Goal: Information Seeking & Learning: Learn about a topic

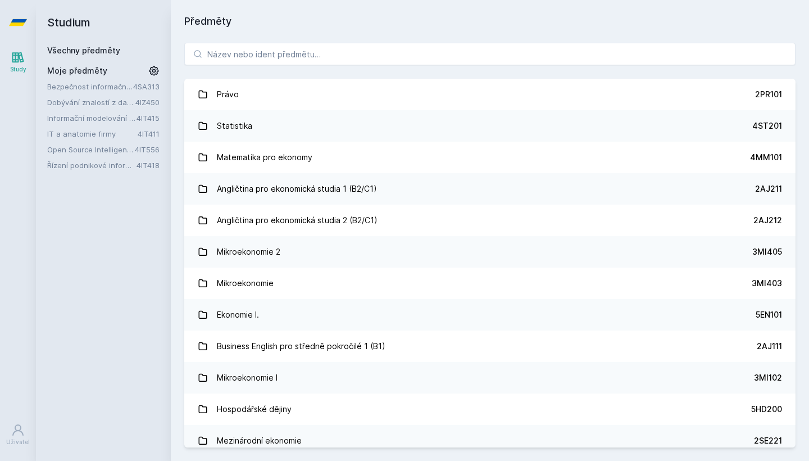
click at [80, 84] on link "Bezpečnost informačních systémů" at bounding box center [90, 86] width 86 height 11
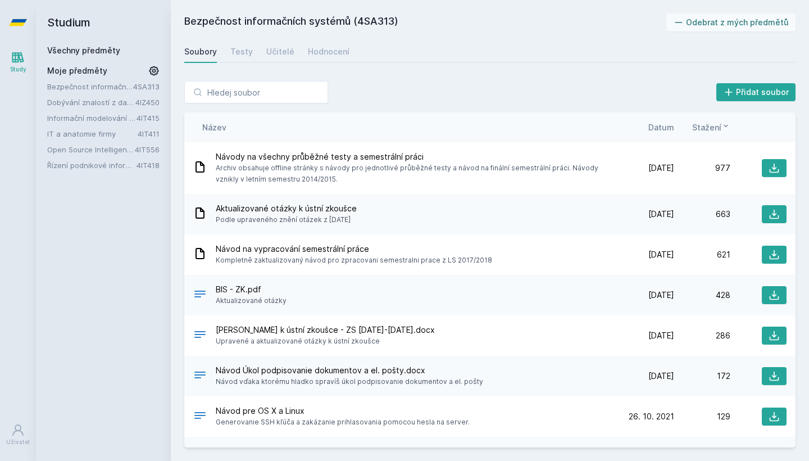
click at [128, 85] on link "Bezpečnost informačních systémů" at bounding box center [90, 86] width 86 height 11
click at [152, 69] on icon at bounding box center [153, 70] width 11 height 11
click at [153, 86] on icon at bounding box center [155, 86] width 9 height 9
click at [61, 229] on div "Studium Všechny předměty Moje předměty Dobývání znalostí z databází 4IZ450 Info…" at bounding box center [103, 230] width 135 height 461
click at [154, 70] on icon at bounding box center [154, 71] width 16 height 16
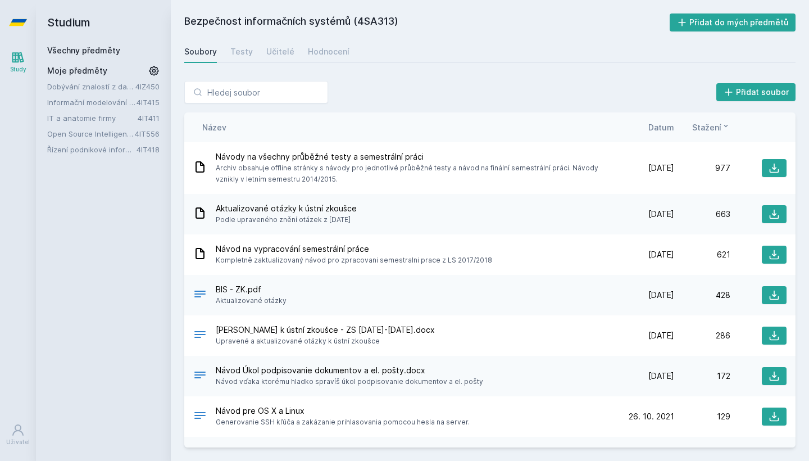
click at [99, 87] on link "Dobývání znalostí z databází" at bounding box center [91, 86] width 88 height 11
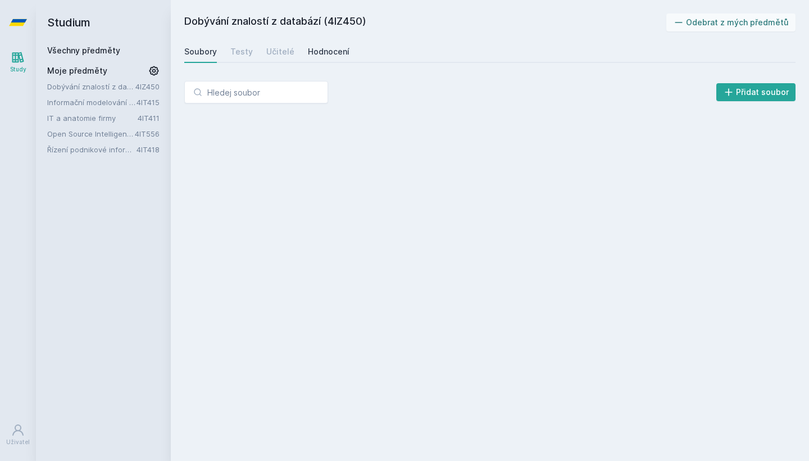
click at [318, 54] on div "Hodnocení" at bounding box center [329, 51] width 42 height 11
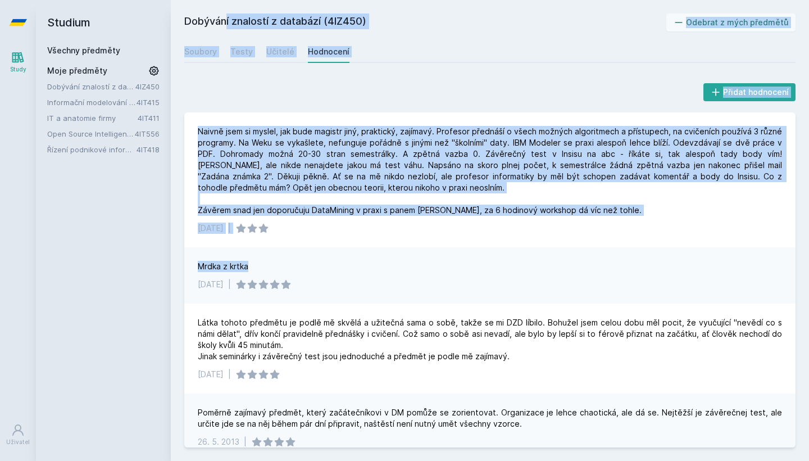
drag, startPoint x: 252, startPoint y: 267, endPoint x: 170, endPoint y: 267, distance: 82.0
click at [170, 267] on div "Studium Všechny předměty Moje předměty Dobývání znalostí z databází 4IZ450 Info…" at bounding box center [422, 230] width 773 height 461
click at [274, 266] on div "Mrdka z krtka" at bounding box center [490, 266] width 584 height 11
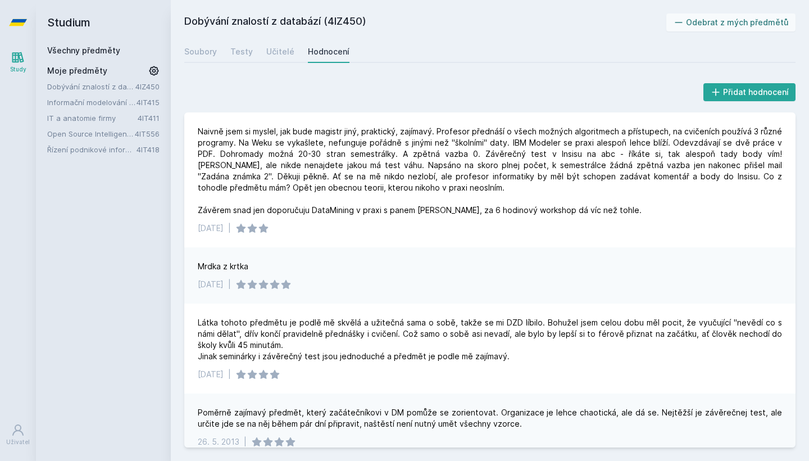
click at [90, 103] on link "Informační modelování organizací" at bounding box center [91, 102] width 89 height 11
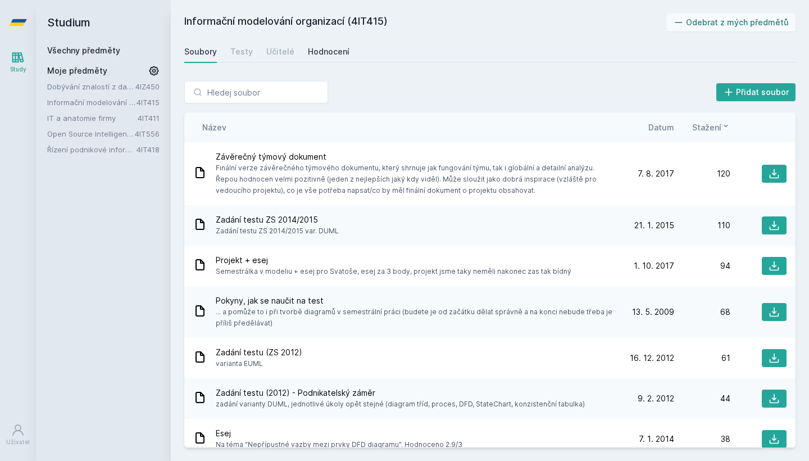
click at [326, 48] on div "Hodnocení" at bounding box center [329, 51] width 42 height 11
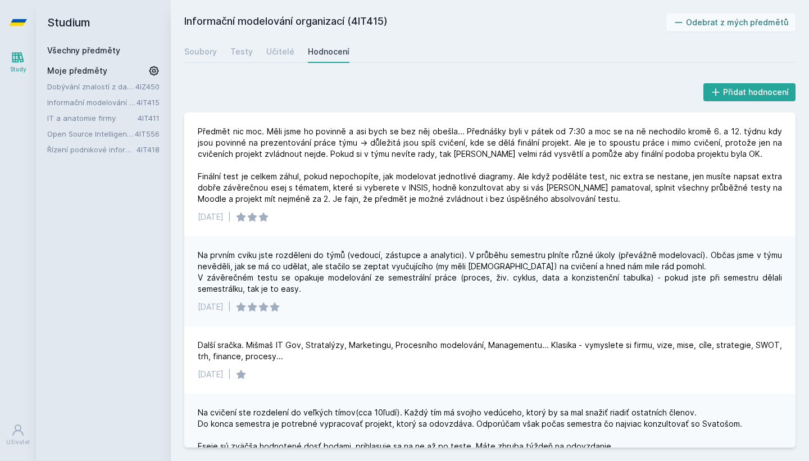
click at [78, 121] on link "IT a anatomie firmy" at bounding box center [92, 117] width 90 height 11
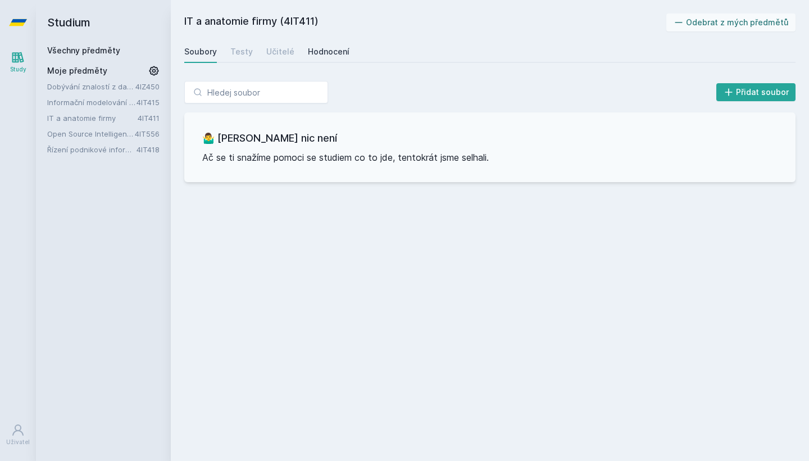
click at [326, 54] on div "Hodnocení" at bounding box center [329, 51] width 42 height 11
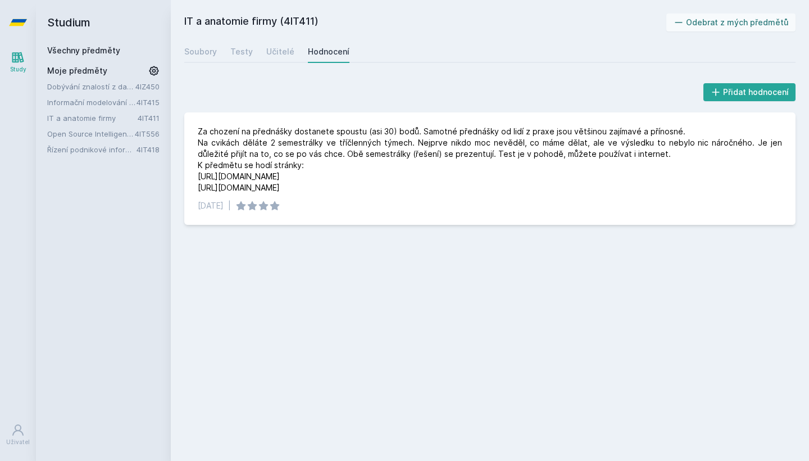
drag, startPoint x: 267, startPoint y: 188, endPoint x: 180, endPoint y: 166, distance: 89.1
click at [180, 166] on div "Přidat hodnocení Za chození na přednášky dostanete spoustu (asi 30) bodů. Samot…" at bounding box center [490, 152] width 638 height 171
copy div "K předmětu se hodí stránky: [URL][DOMAIN_NAME] [URL][DOMAIN_NAME]"
click at [75, 134] on link "Open Source Intelligence (v angličtině)" at bounding box center [91, 133] width 88 height 11
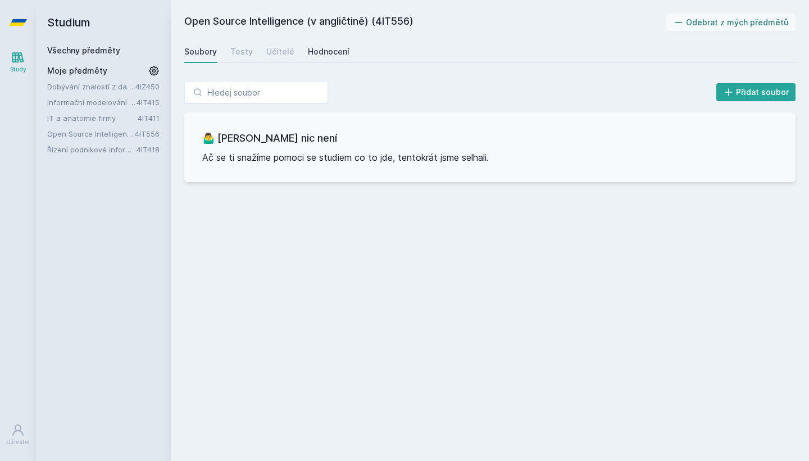
click at [316, 51] on div "Hodnocení" at bounding box center [329, 51] width 42 height 11
click at [285, 56] on div "Učitelé" at bounding box center [280, 51] width 28 height 11
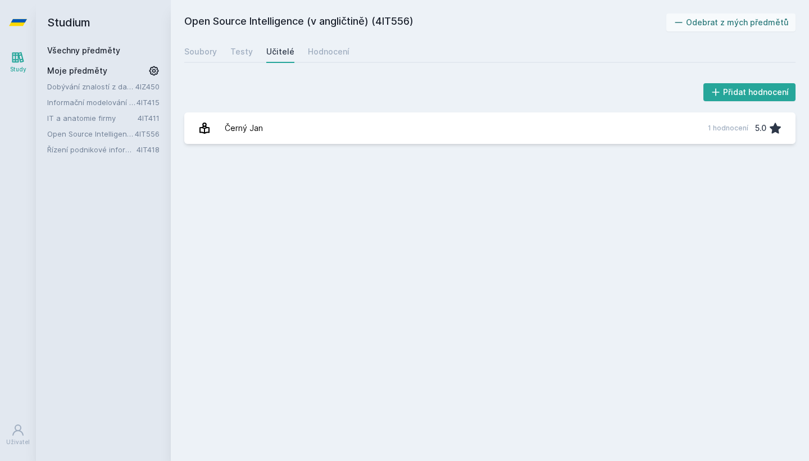
click at [90, 151] on link "Řízení podnikové informatiky" at bounding box center [91, 149] width 89 height 11
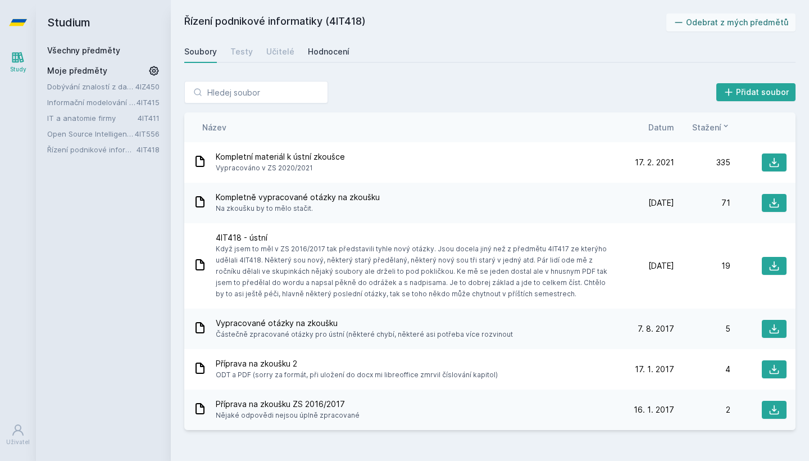
click at [317, 48] on div "Hodnocení" at bounding box center [329, 51] width 42 height 11
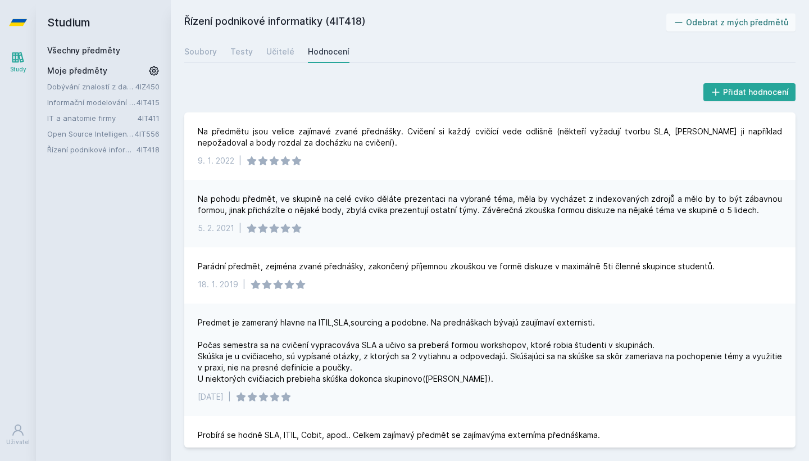
click at [92, 165] on div "Studium Všechny předměty Moje předměty Dobývání znalostí z databází 4IZ450 Info…" at bounding box center [103, 230] width 135 height 461
